Goal: Task Accomplishment & Management: Manage account settings

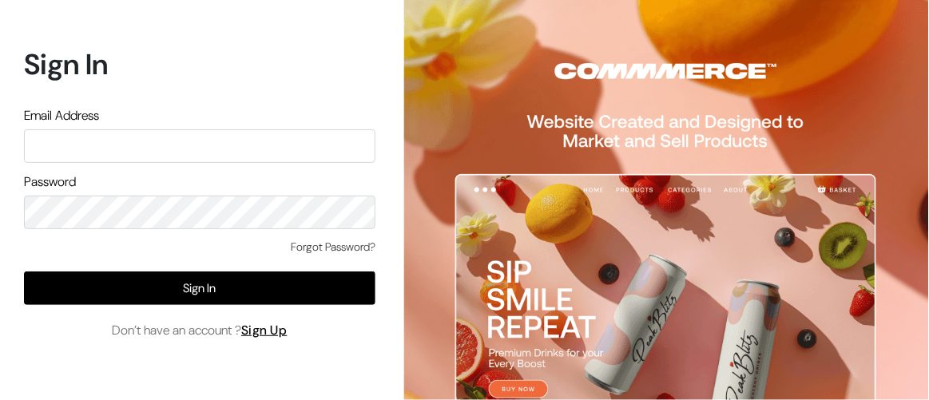
click at [205, 137] on input "text" at bounding box center [200, 146] width 352 height 34
paste input "somnath@outdoinc.com"
type input "somnath@outdoinc.com"
click at [47, 247] on div "Forgot Password?" at bounding box center [200, 255] width 352 height 33
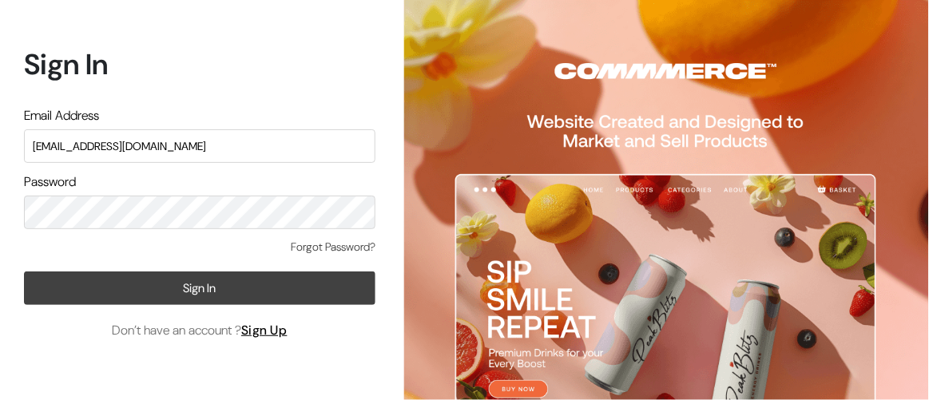
click at [60, 292] on button "Sign In" at bounding box center [200, 289] width 352 height 34
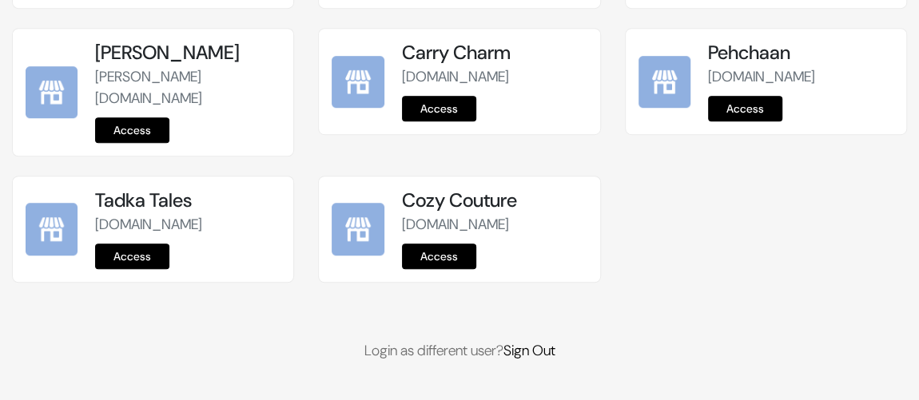
scroll to position [87, 0]
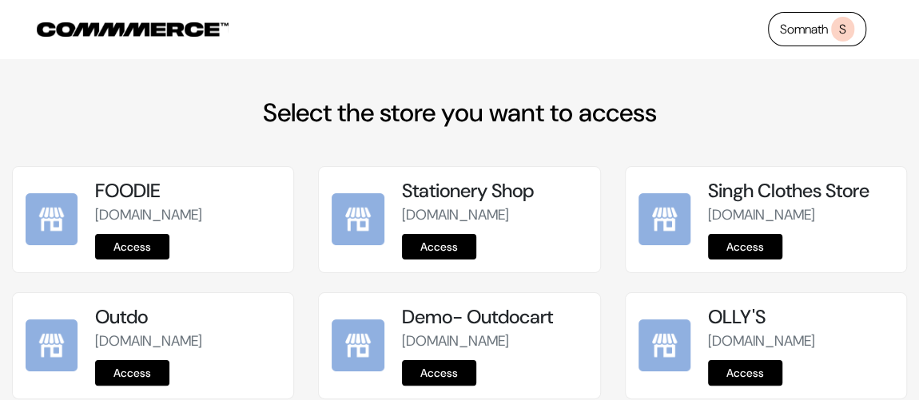
click at [846, 30] on span "S" at bounding box center [842, 29] width 23 height 25
click at [809, 25] on link "Somnath S" at bounding box center [817, 29] width 98 height 34
click at [833, 30] on span "S" at bounding box center [842, 29] width 23 height 25
click at [839, 26] on span "S" at bounding box center [842, 29] width 23 height 25
click at [797, 31] on link "Somnath S" at bounding box center [817, 29] width 98 height 34
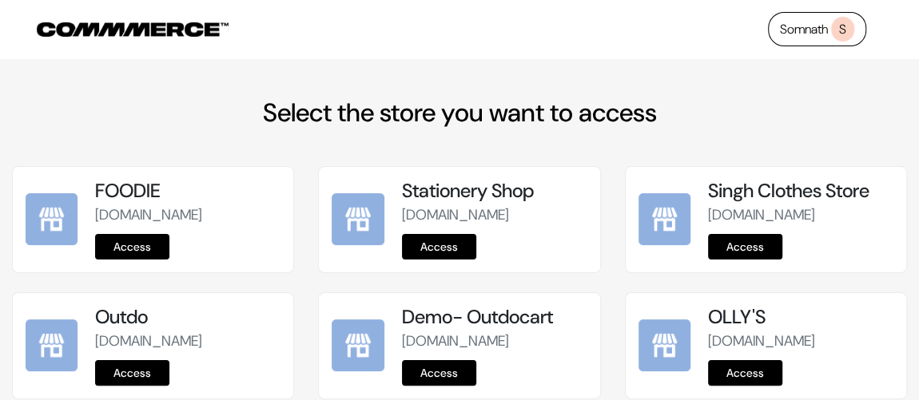
click at [795, 31] on link "Somnath S" at bounding box center [817, 29] width 98 height 34
click at [856, 25] on link "Somnath S" at bounding box center [817, 29] width 98 height 34
click at [853, 25] on span "S" at bounding box center [842, 29] width 23 height 25
click at [790, 37] on link "Somnath S" at bounding box center [817, 29] width 98 height 34
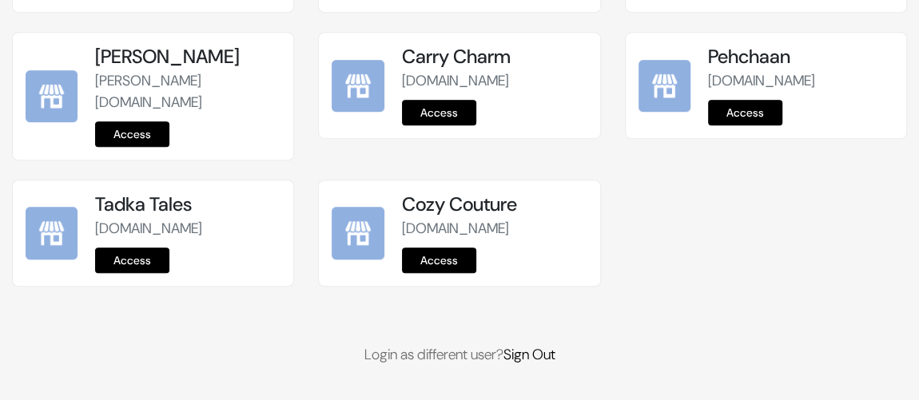
scroll to position [595, 0]
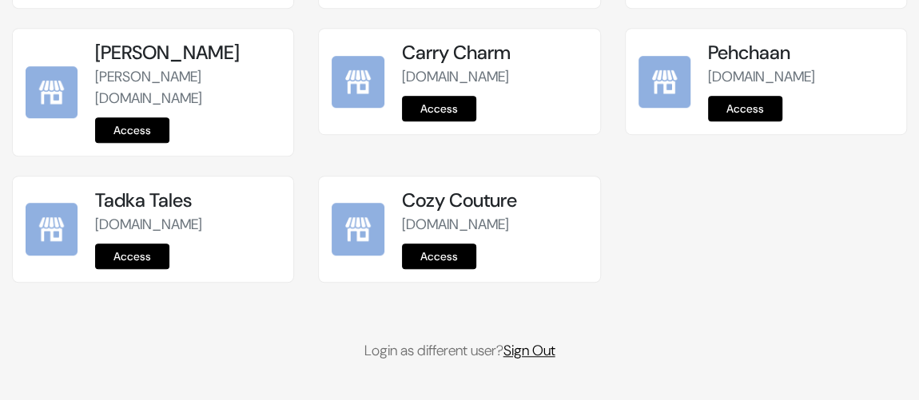
click at [537, 352] on link "Sign Out" at bounding box center [529, 350] width 52 height 19
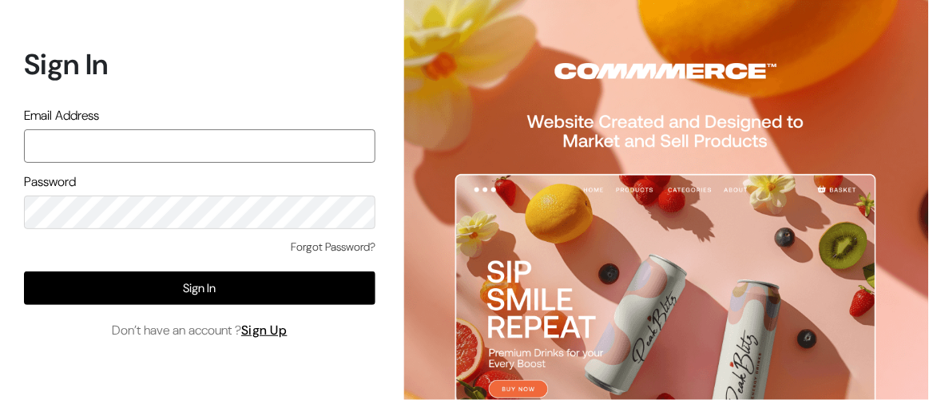
type input "[EMAIL_ADDRESS][DOMAIN_NAME]"
click at [195, 97] on form "Sign In Email Address [EMAIL_ADDRESS][DOMAIN_NAME] Password Forgot Password? Si…" at bounding box center [200, 193] width 352 height 292
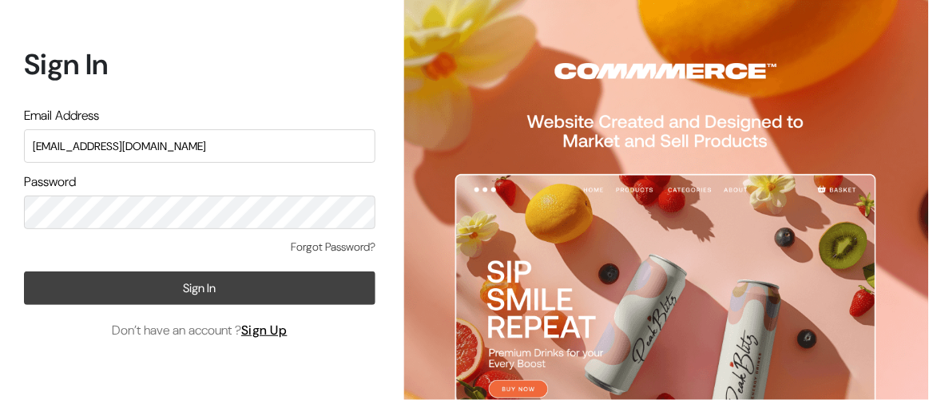
click at [66, 287] on button "Sign In" at bounding box center [200, 289] width 352 height 34
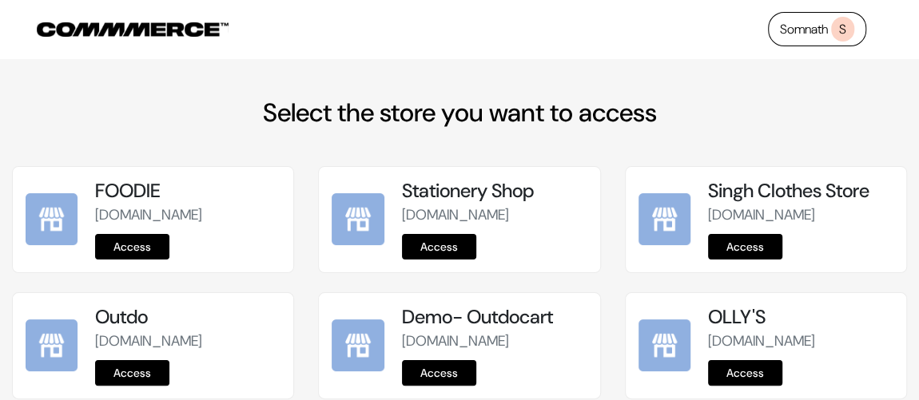
click at [848, 35] on span "S" at bounding box center [842, 29] width 23 height 25
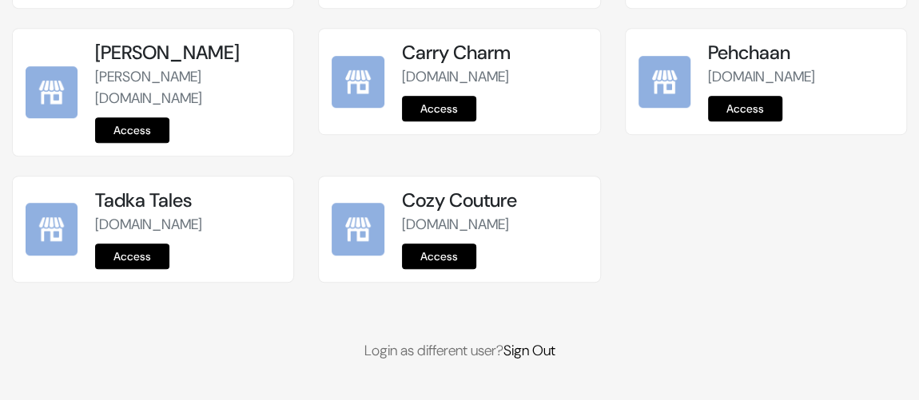
scroll to position [595, 0]
click at [531, 350] on link "Sign Out" at bounding box center [529, 350] width 52 height 19
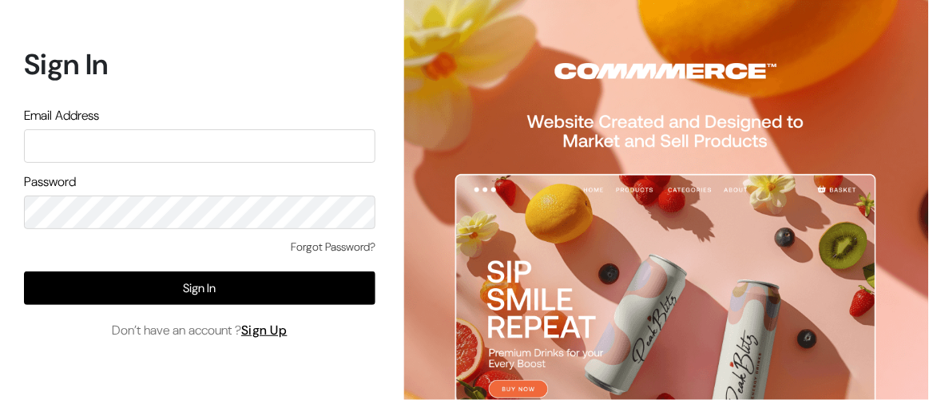
click at [108, 153] on input "text" at bounding box center [200, 146] width 352 height 34
type input "[EMAIL_ADDRESS][DOMAIN_NAME]"
drag, startPoint x: 171, startPoint y: 152, endPoint x: 2, endPoint y: 148, distance: 169.4
click at [2, 148] on div "Sign In Email Address [EMAIL_ADDRESS][DOMAIN_NAME] Password Forgot Password? Si…" at bounding box center [194, 200] width 388 height 400
